Goal: Transaction & Acquisition: Purchase product/service

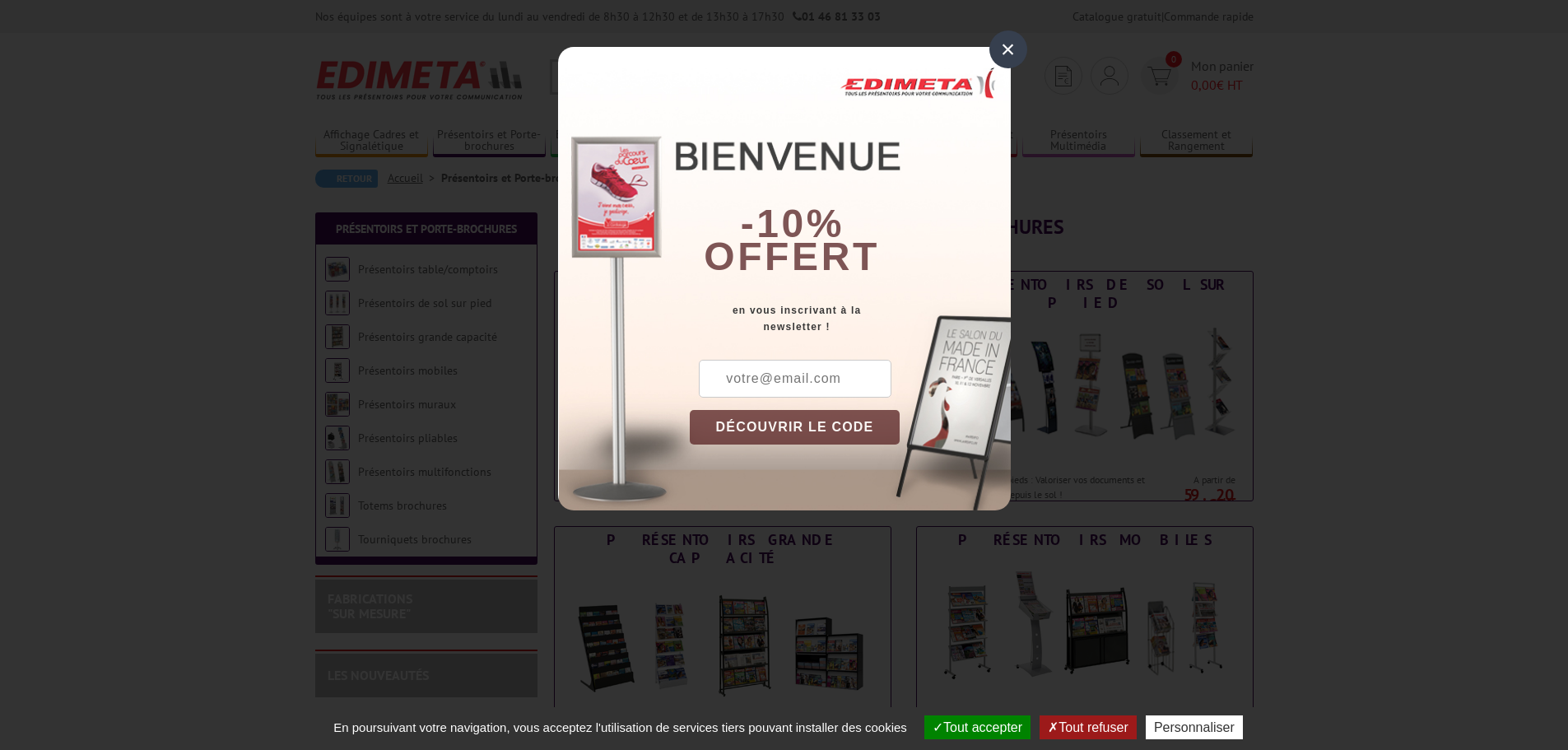
click at [1009, 54] on div "×" at bounding box center [1008, 49] width 37 height 37
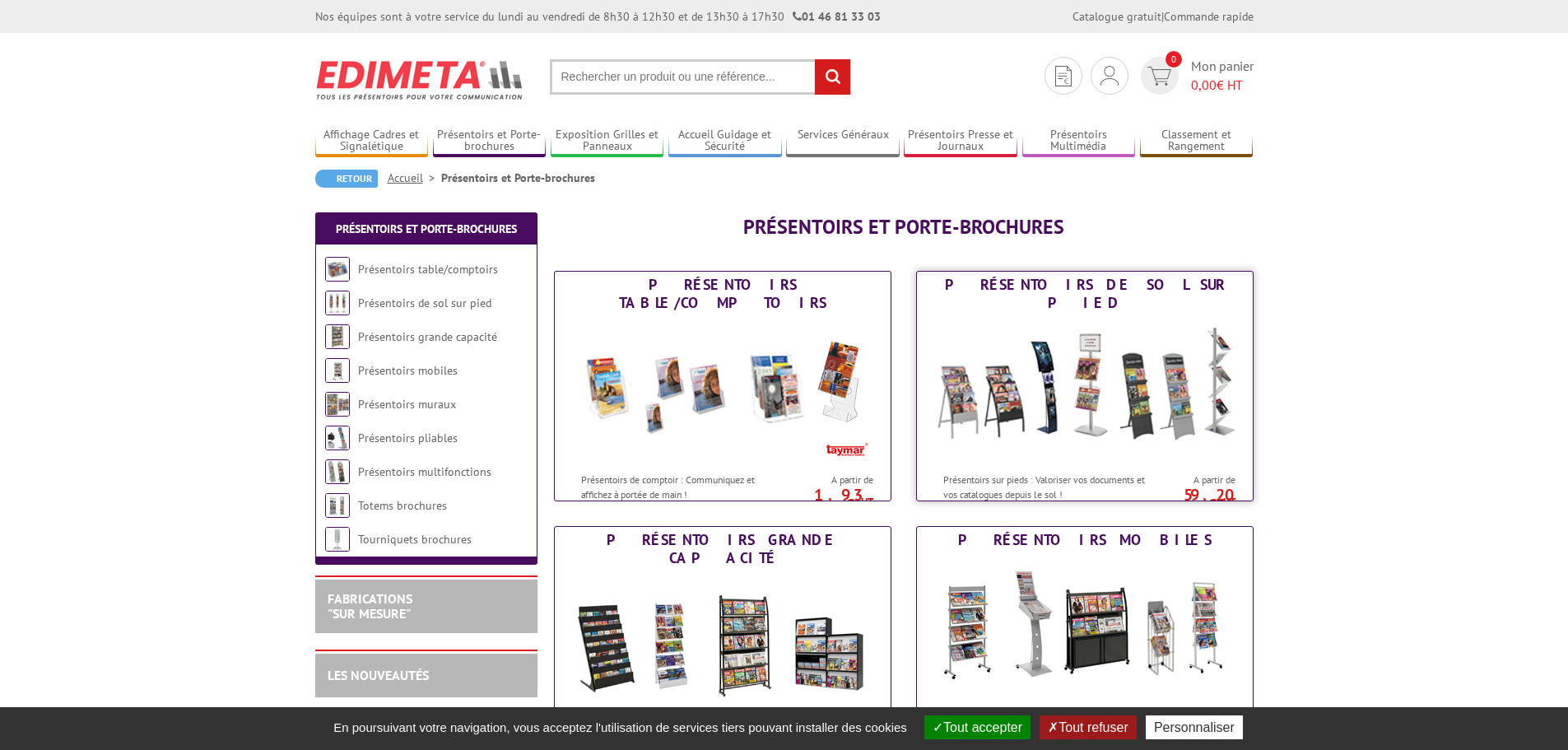
click at [1050, 375] on img at bounding box center [1085, 390] width 304 height 148
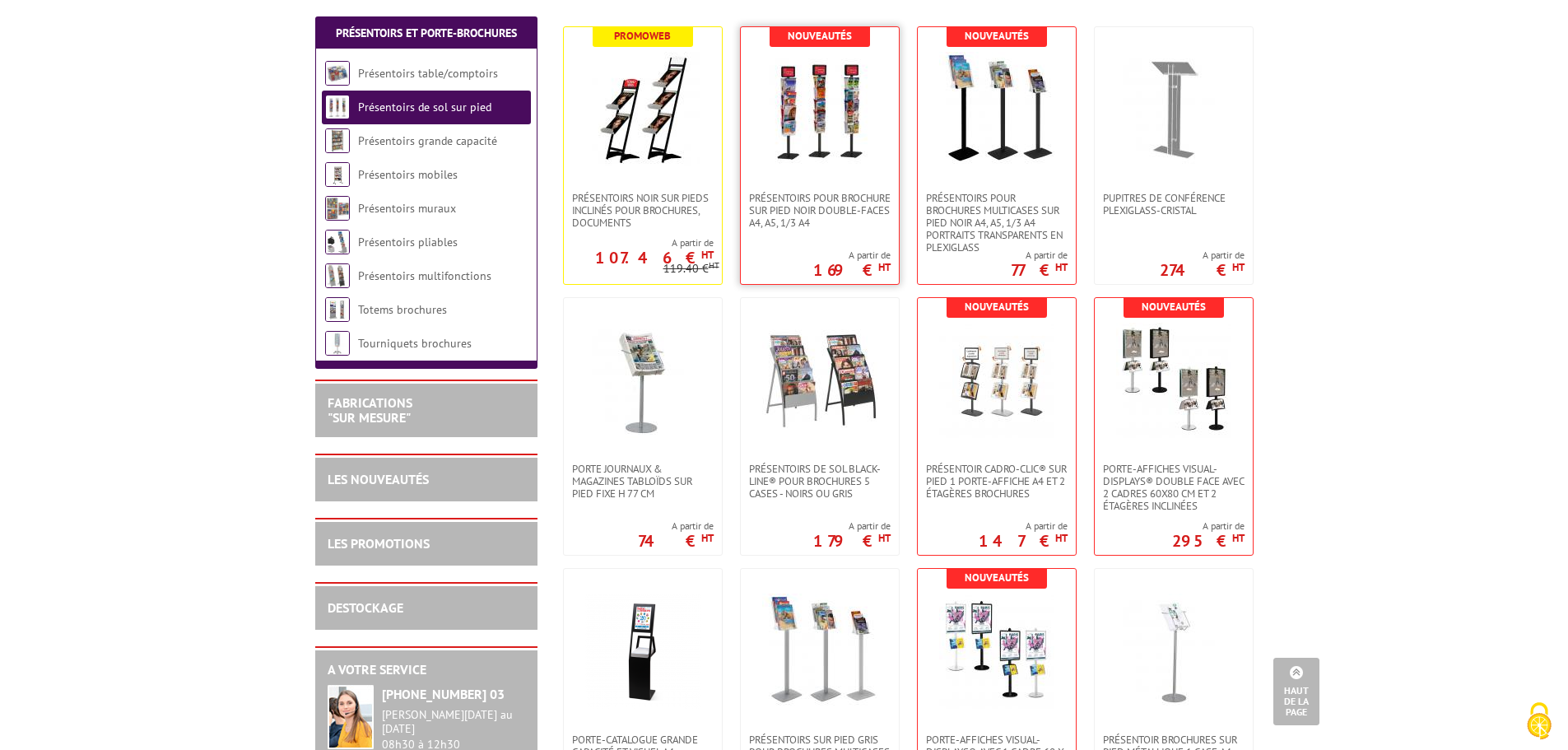
scroll to position [247, 0]
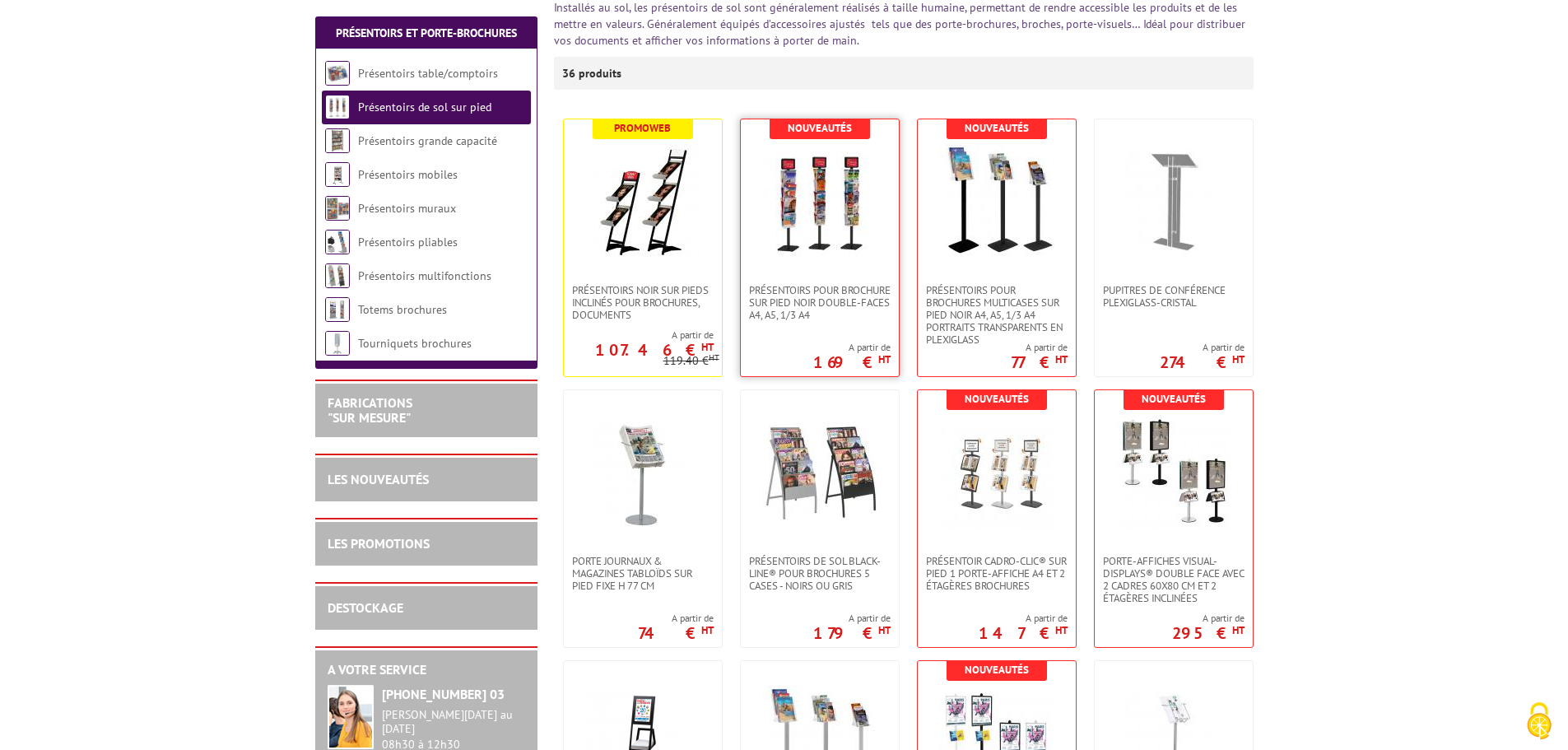
click at [800, 222] on img at bounding box center [820, 202] width 115 height 115
